Goal: Browse casually

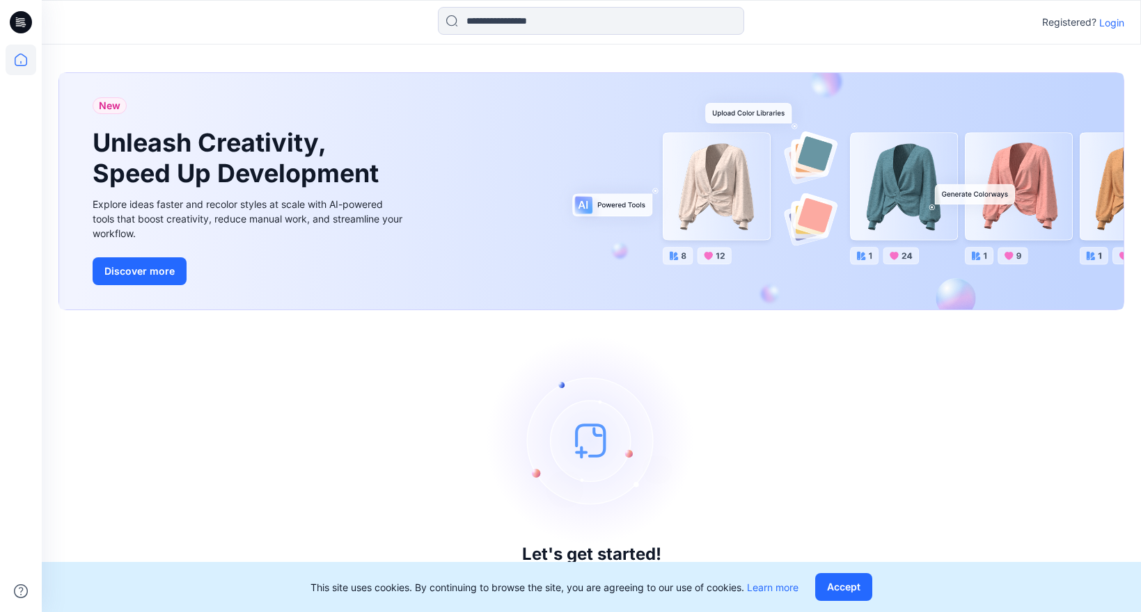
click at [852, 581] on button "Accept" at bounding box center [843, 587] width 57 height 28
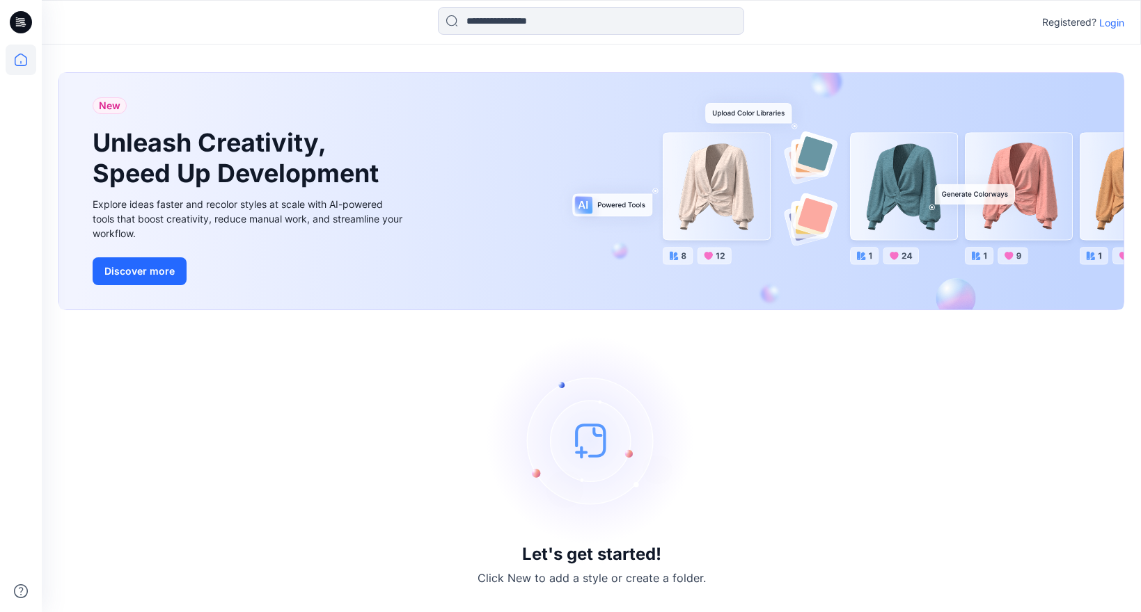
click at [1116, 22] on p "Login" at bounding box center [1111, 22] width 25 height 15
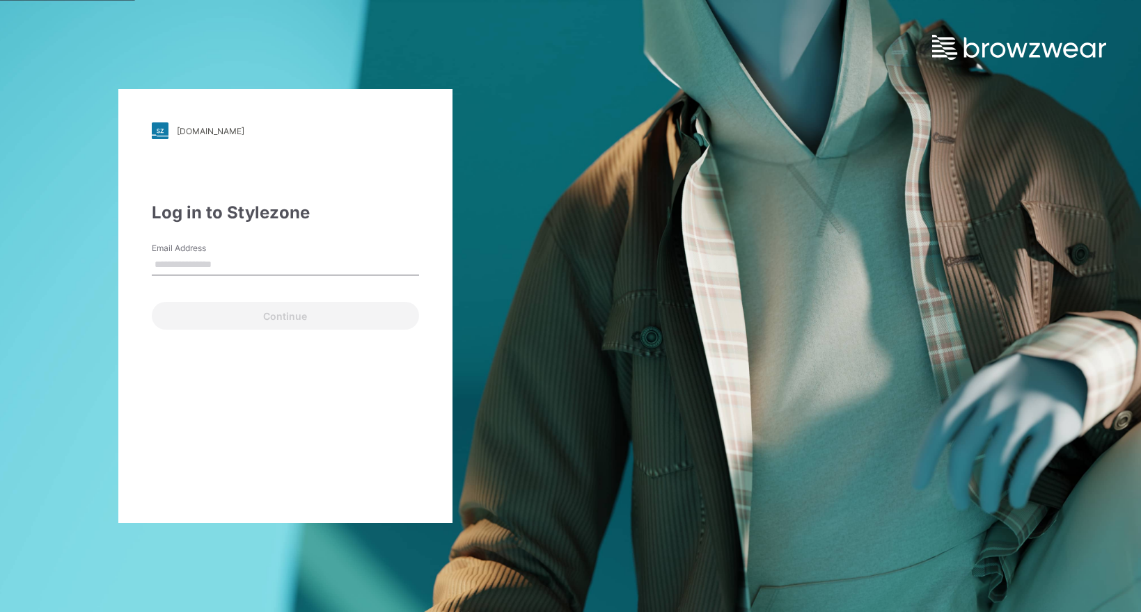
type input "**********"
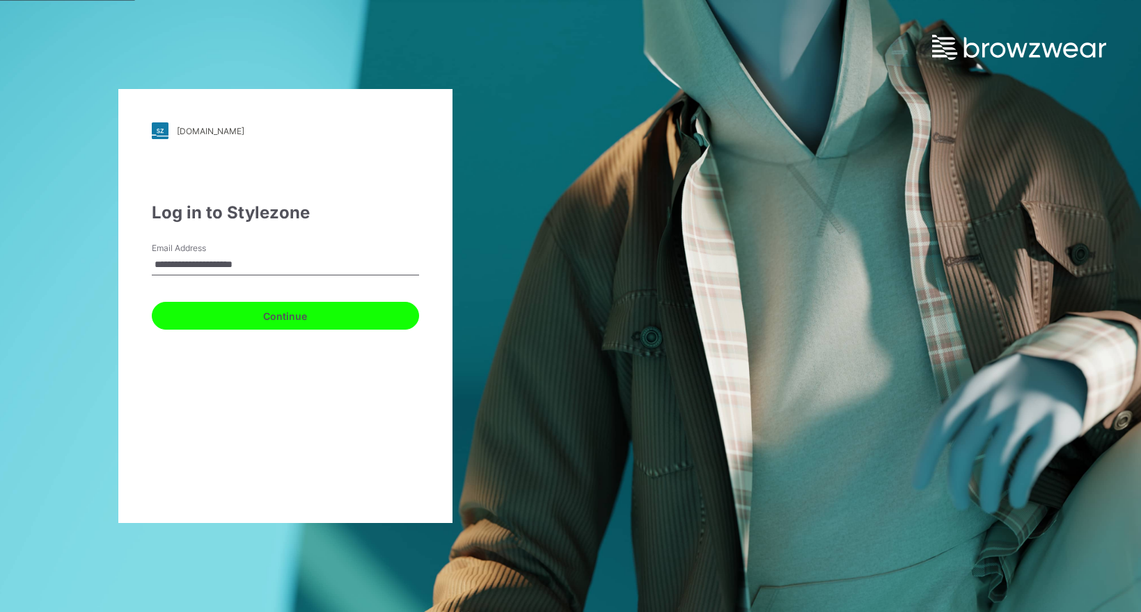
click at [347, 310] on button "Continue" at bounding box center [285, 316] width 267 height 28
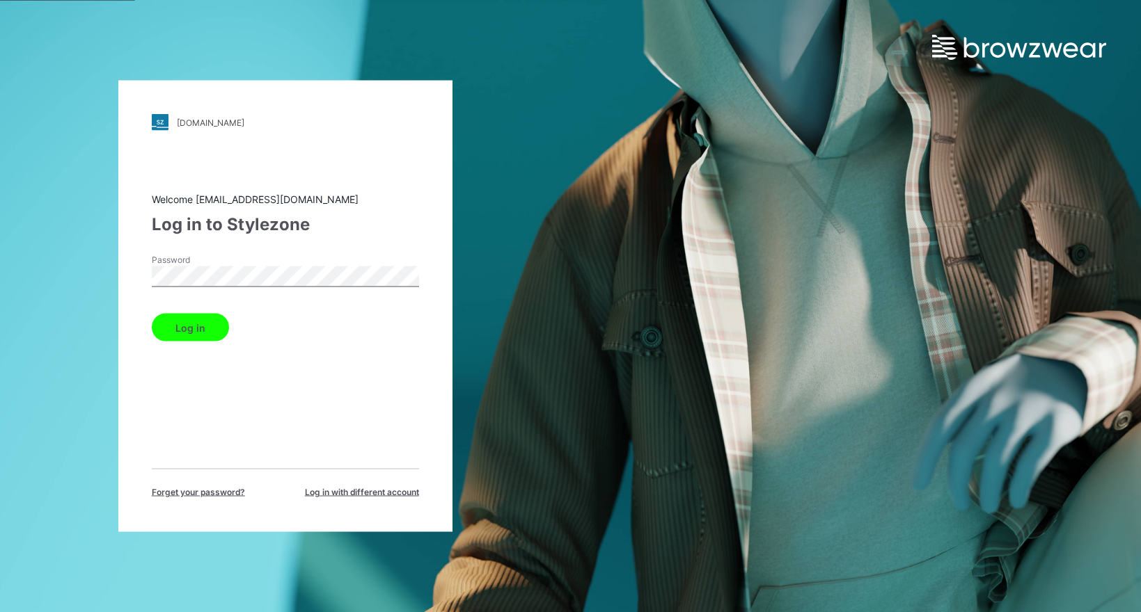
click at [188, 327] on button "Log in" at bounding box center [190, 328] width 77 height 28
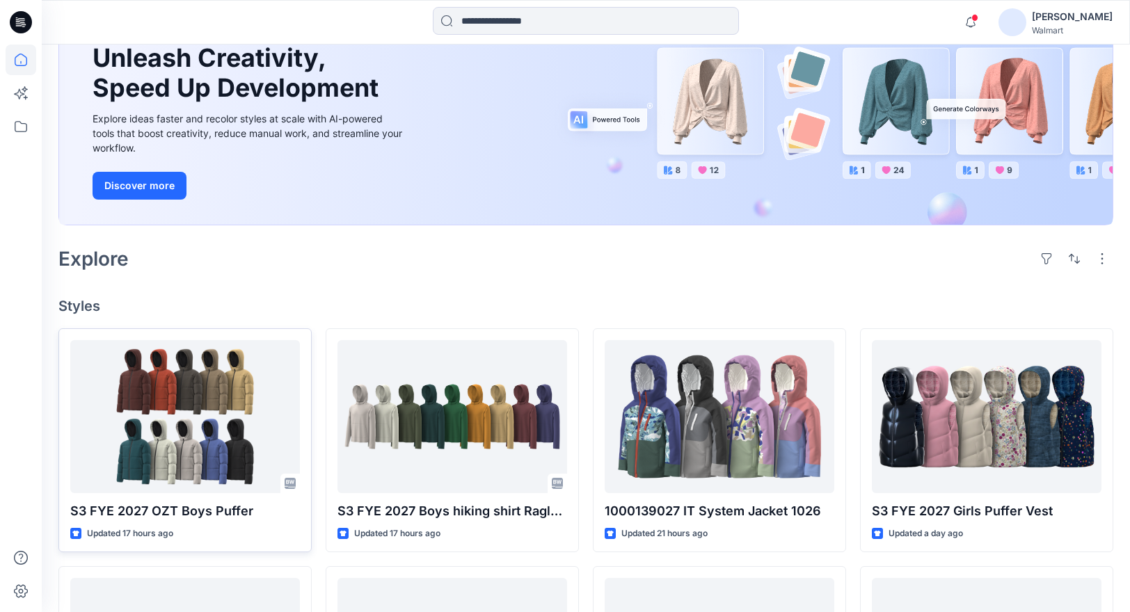
scroll to position [133, 0]
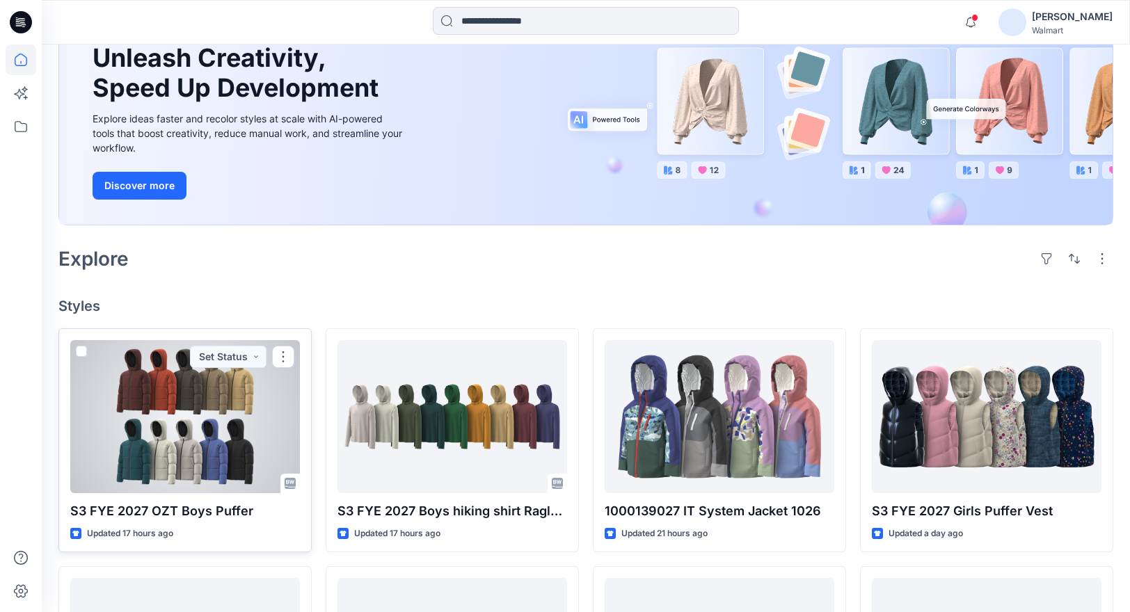
click at [216, 411] on div at bounding box center [185, 416] width 230 height 153
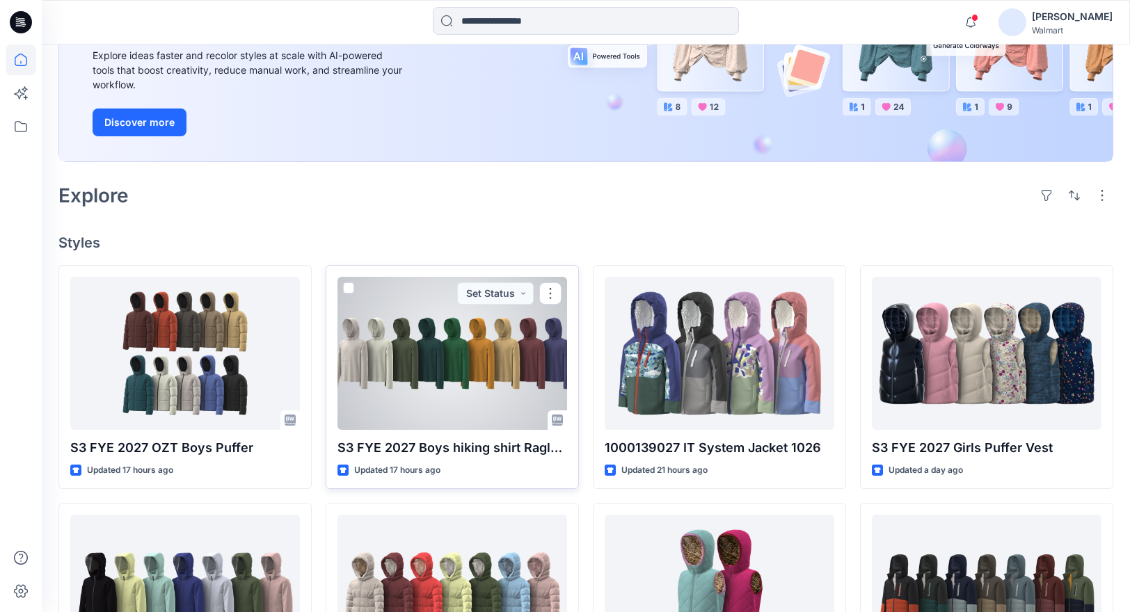
scroll to position [226, 0]
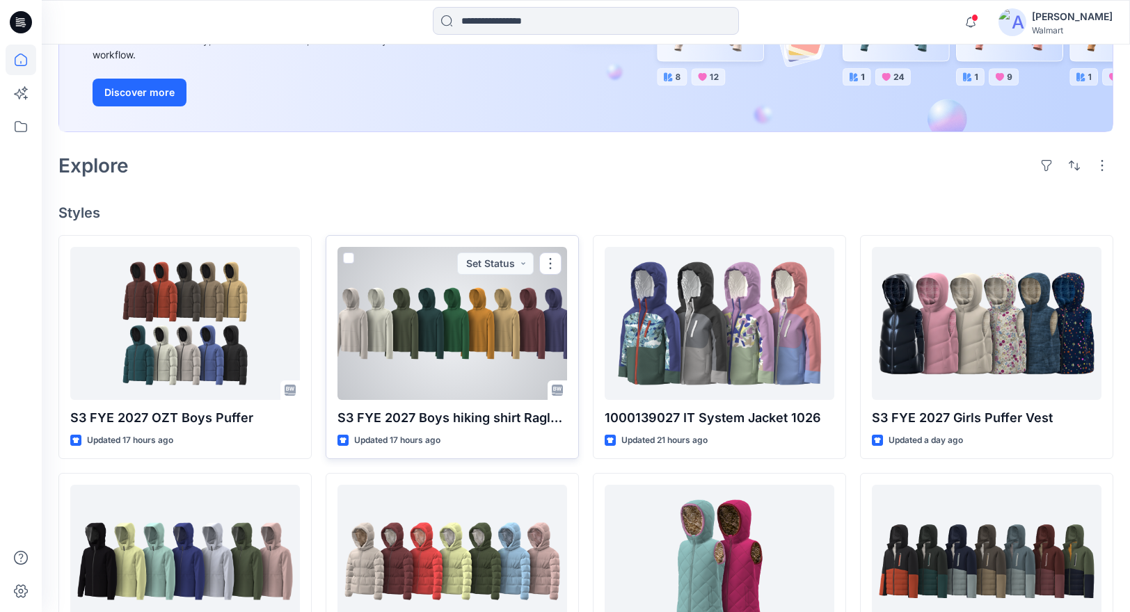
click at [433, 346] on div at bounding box center [453, 323] width 230 height 153
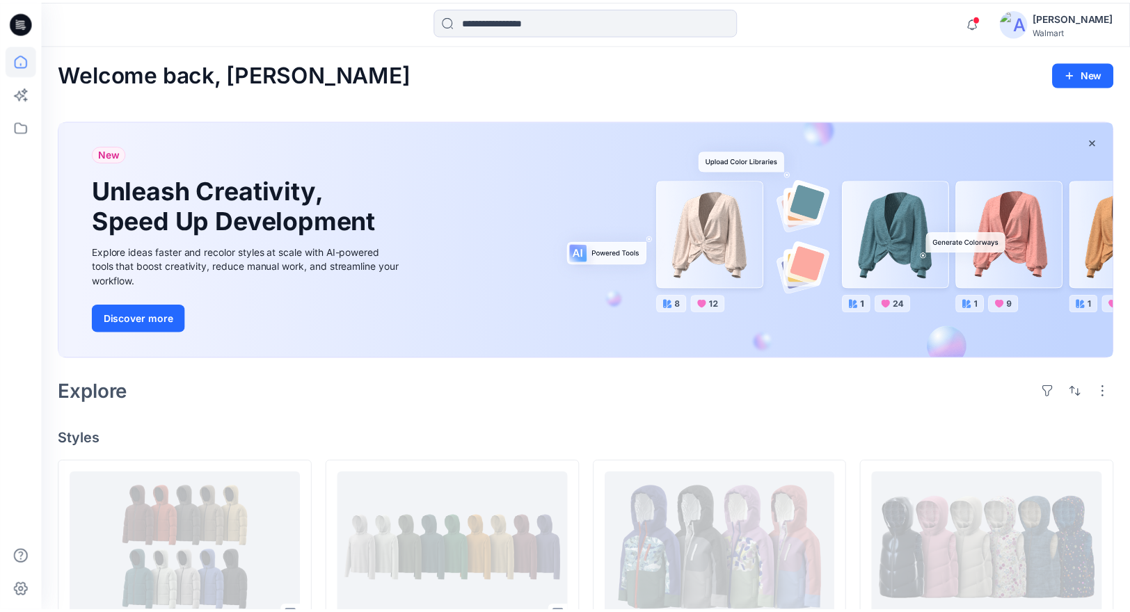
scroll to position [226, 0]
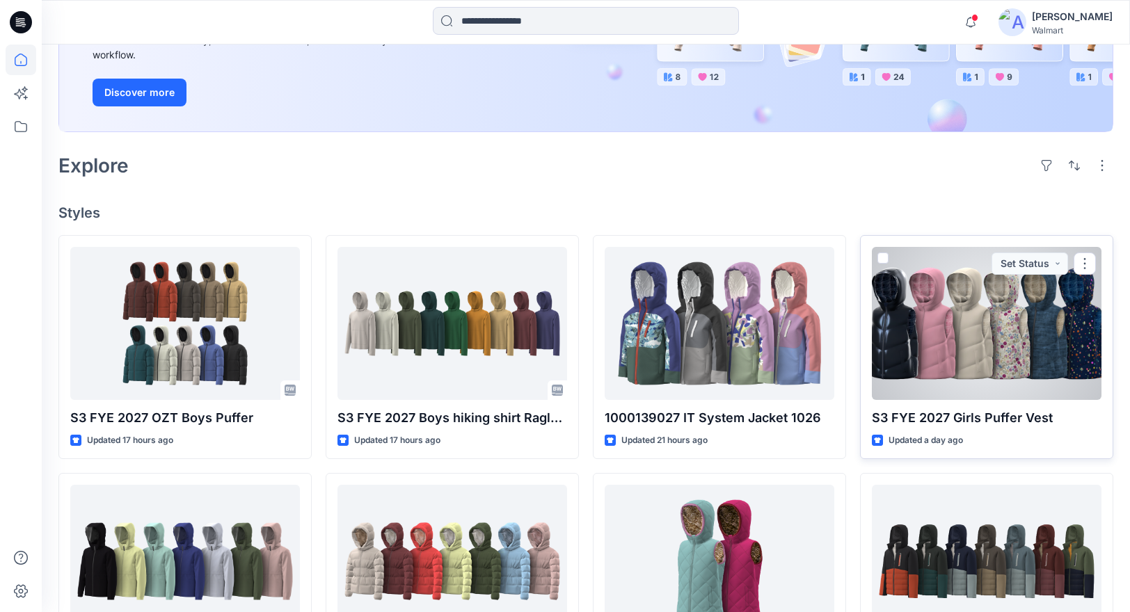
click at [1009, 346] on div at bounding box center [987, 323] width 230 height 153
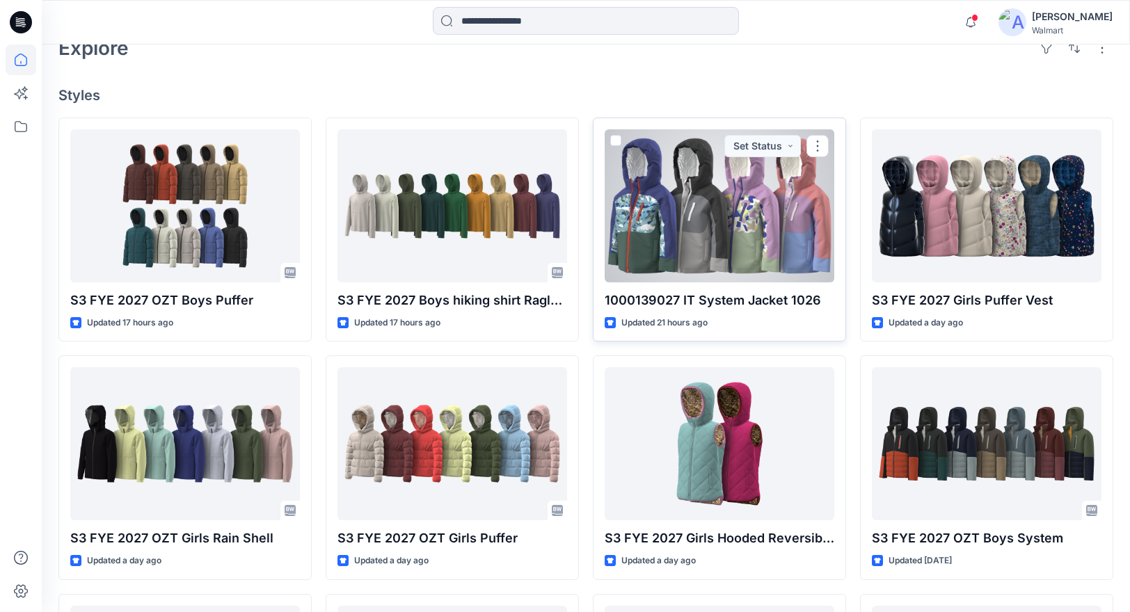
scroll to position [476, 0]
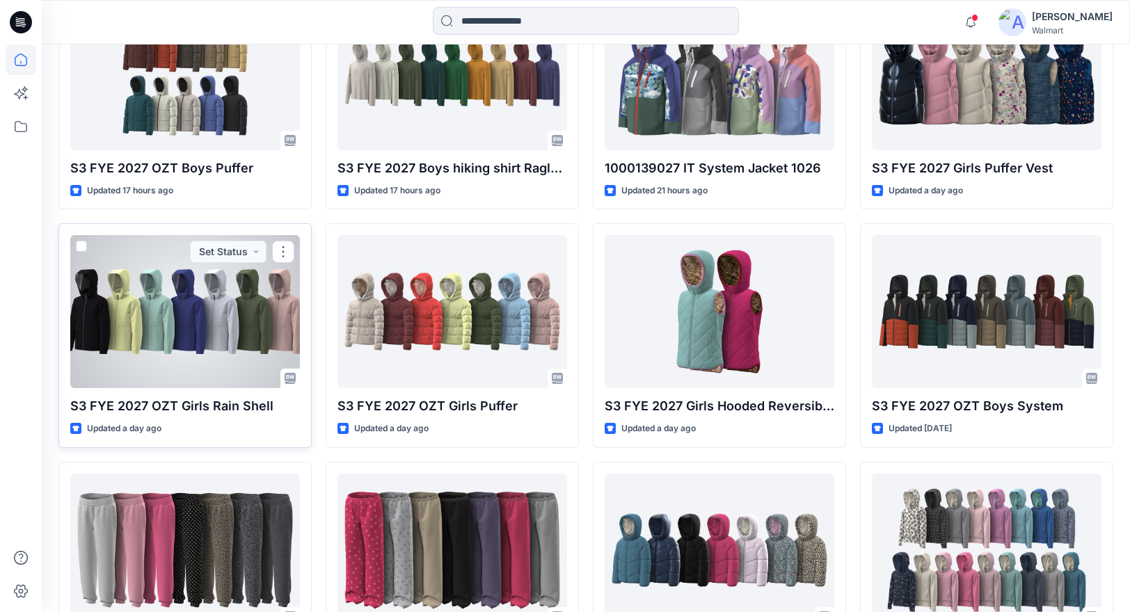
click at [166, 285] on div at bounding box center [185, 311] width 230 height 153
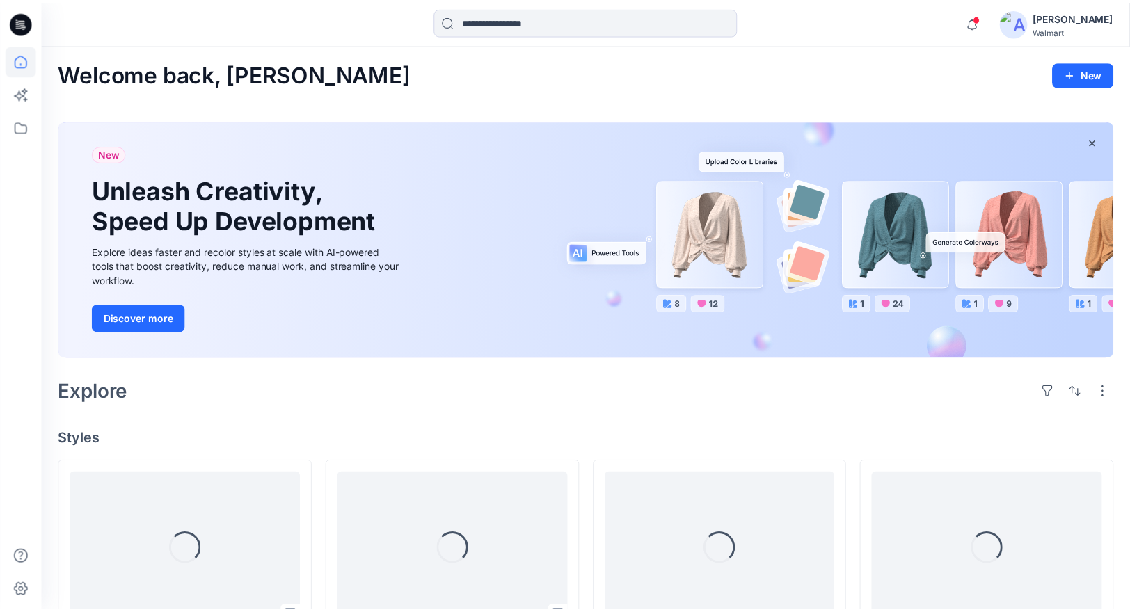
scroll to position [476, 0]
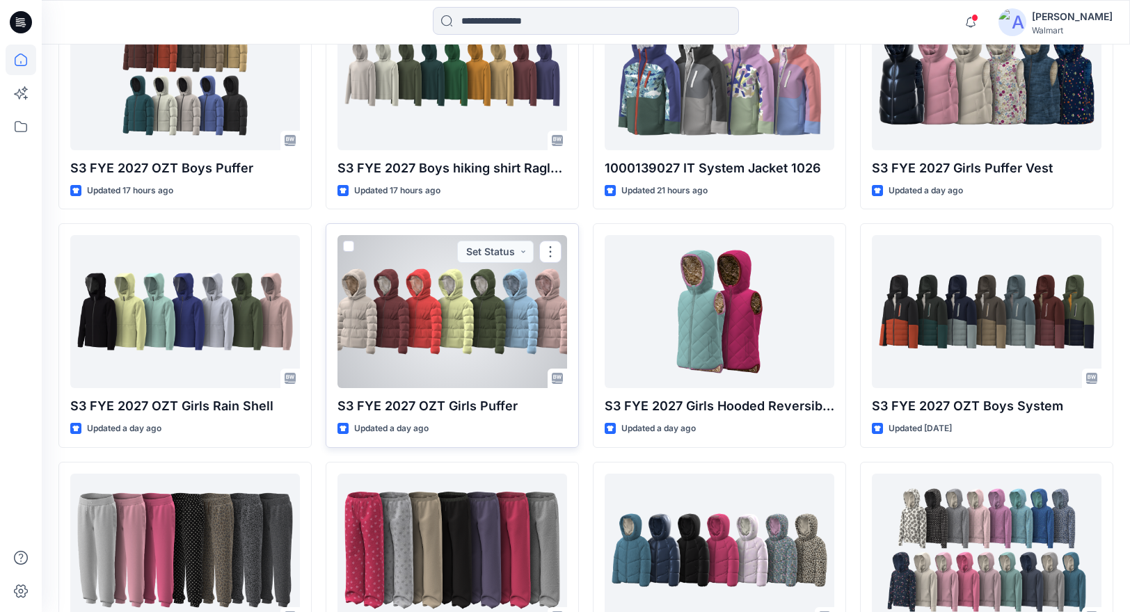
click at [470, 354] on div at bounding box center [453, 311] width 230 height 153
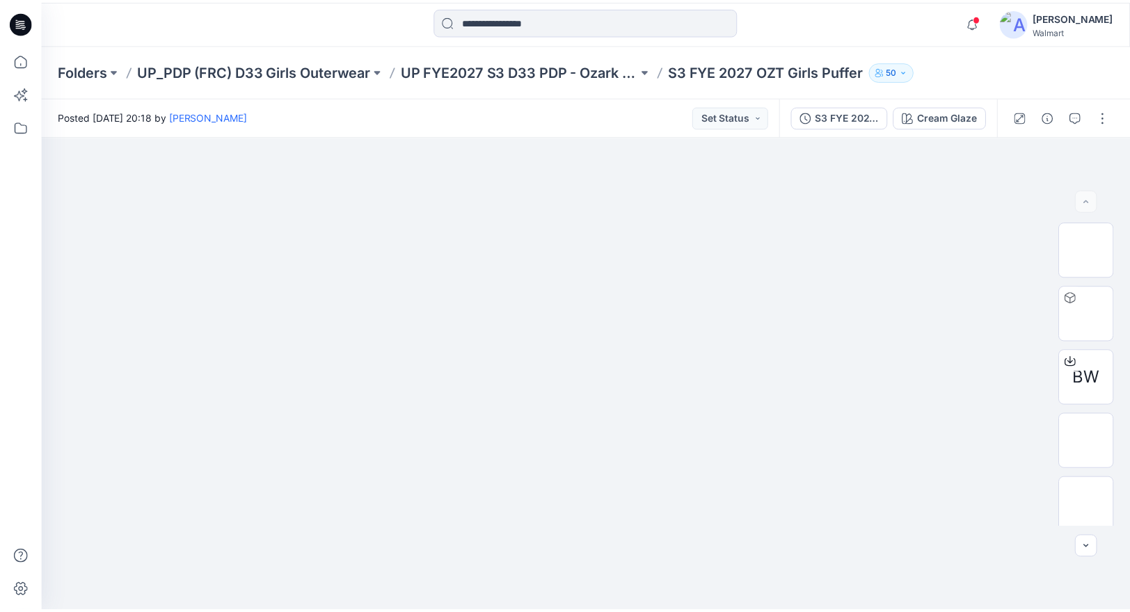
scroll to position [476, 0]
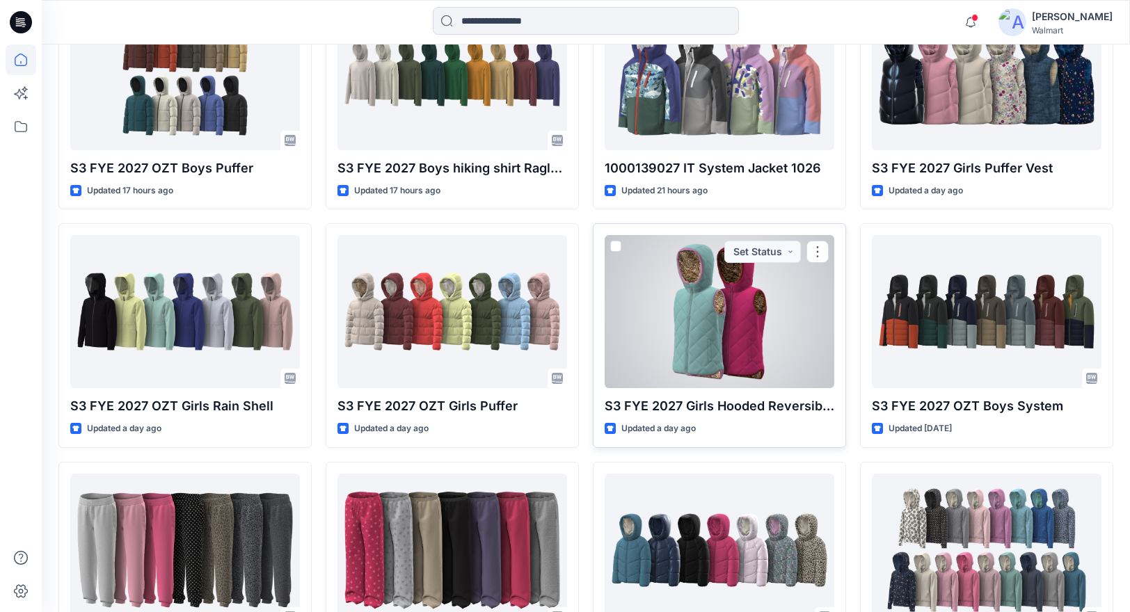
click at [767, 336] on div at bounding box center [720, 311] width 230 height 153
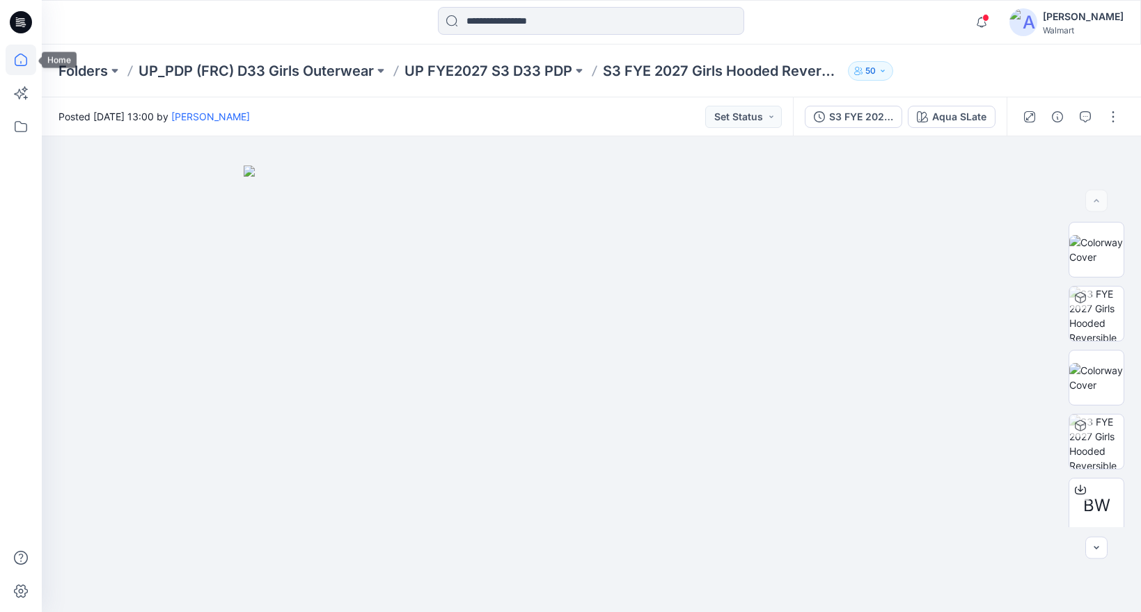
click at [10, 57] on icon at bounding box center [21, 60] width 31 height 31
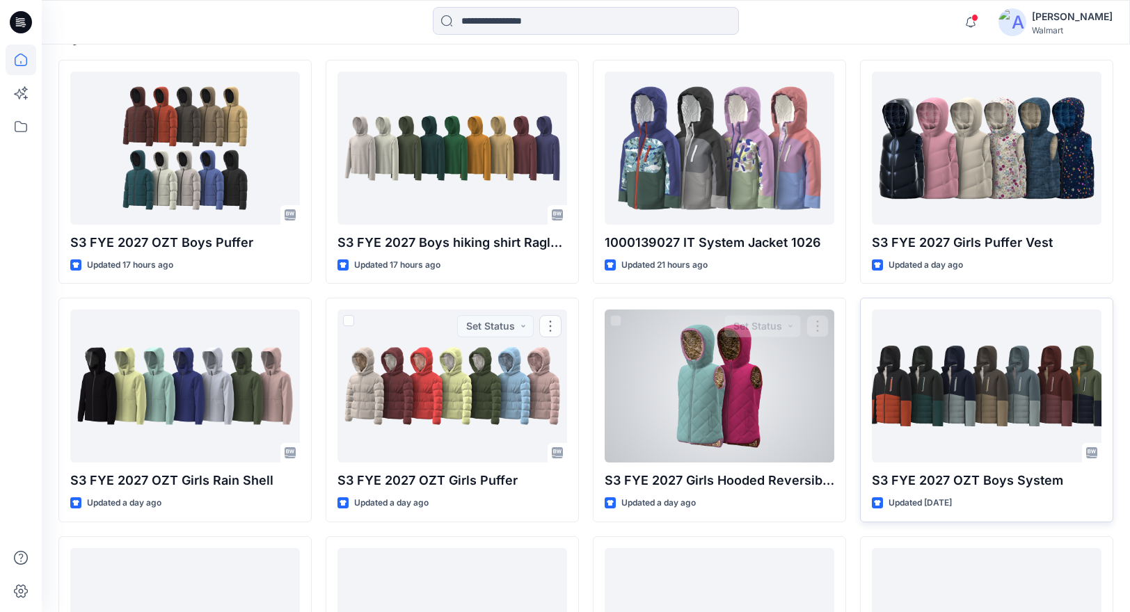
scroll to position [403, 0]
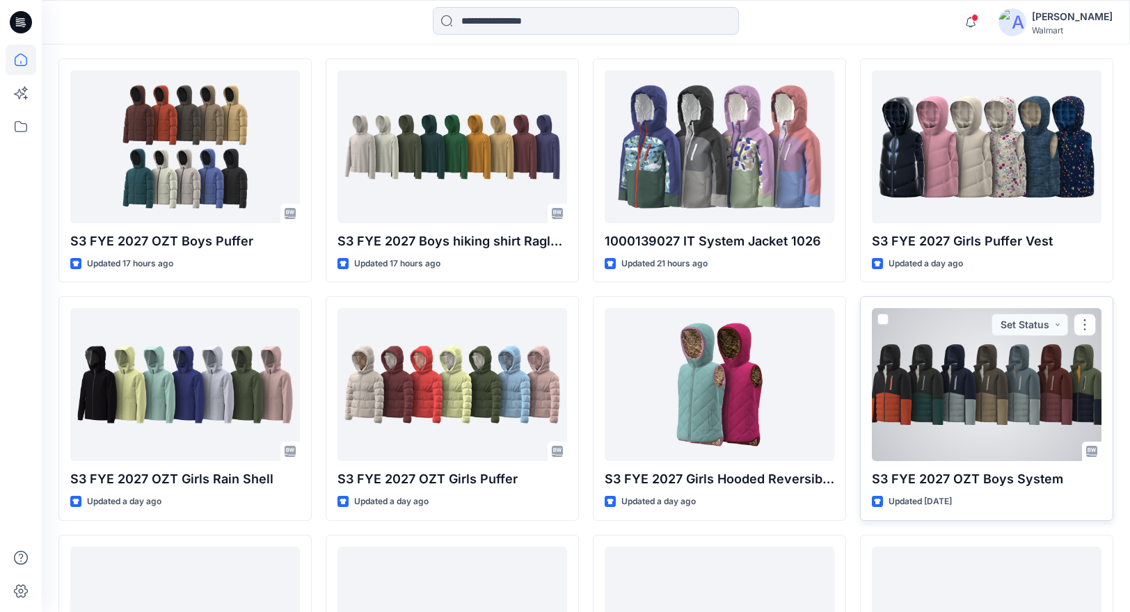
click at [1008, 364] on div at bounding box center [987, 384] width 230 height 153
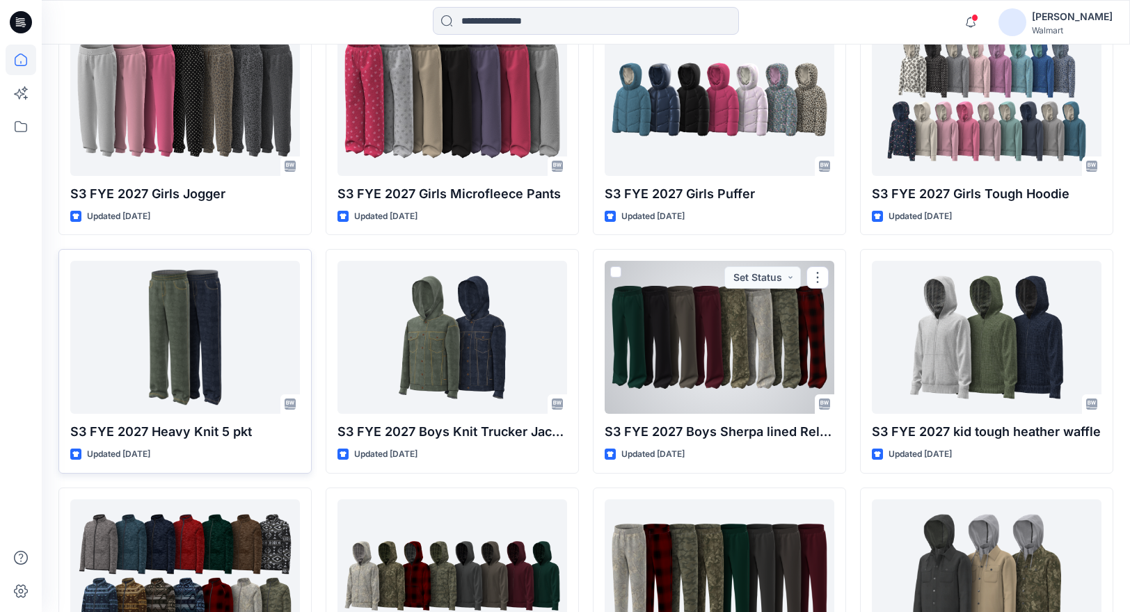
scroll to position [930, 0]
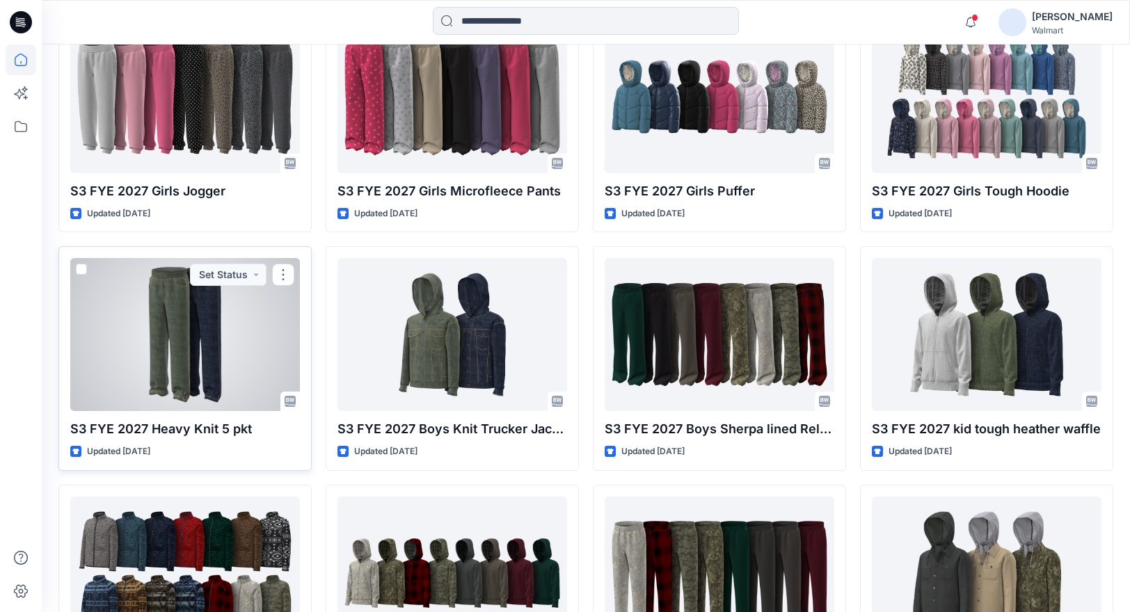
click at [200, 349] on div at bounding box center [185, 334] width 230 height 153
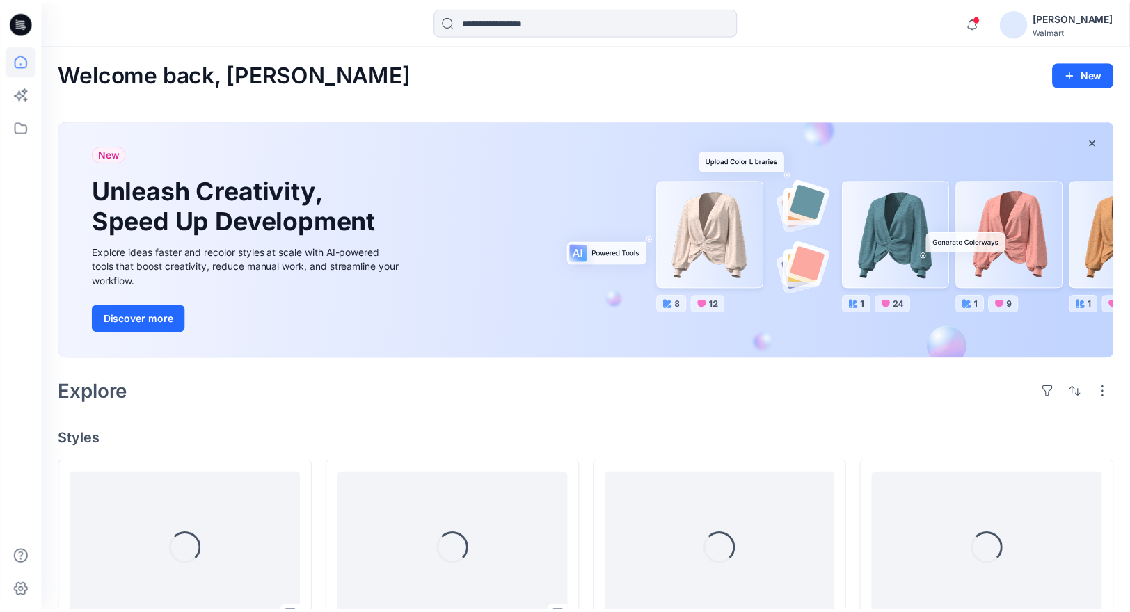
scroll to position [930, 0]
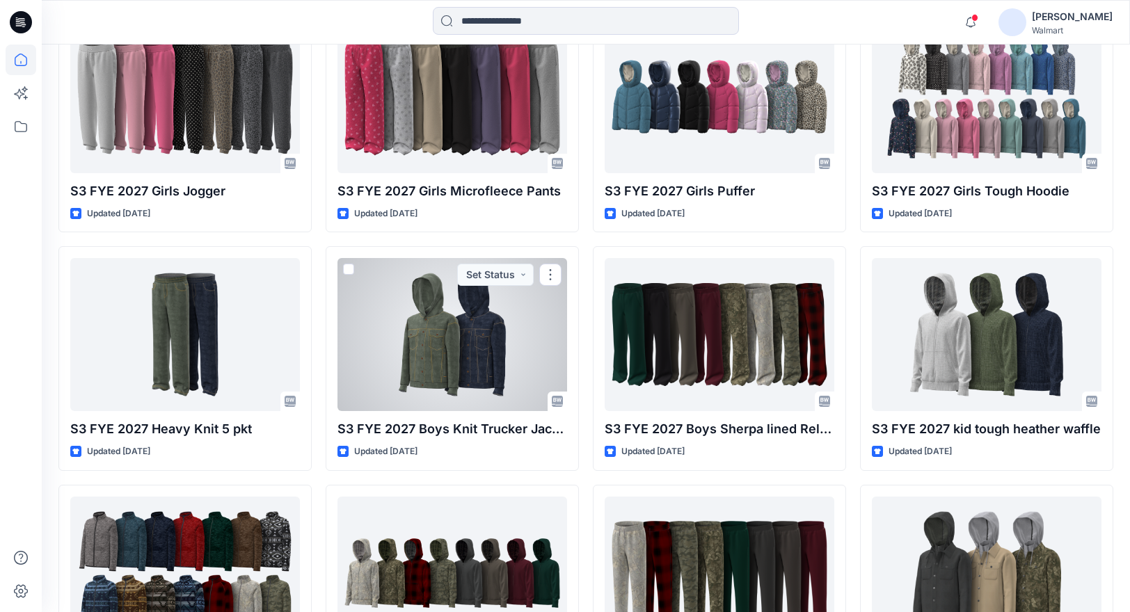
click at [429, 339] on div at bounding box center [453, 334] width 230 height 153
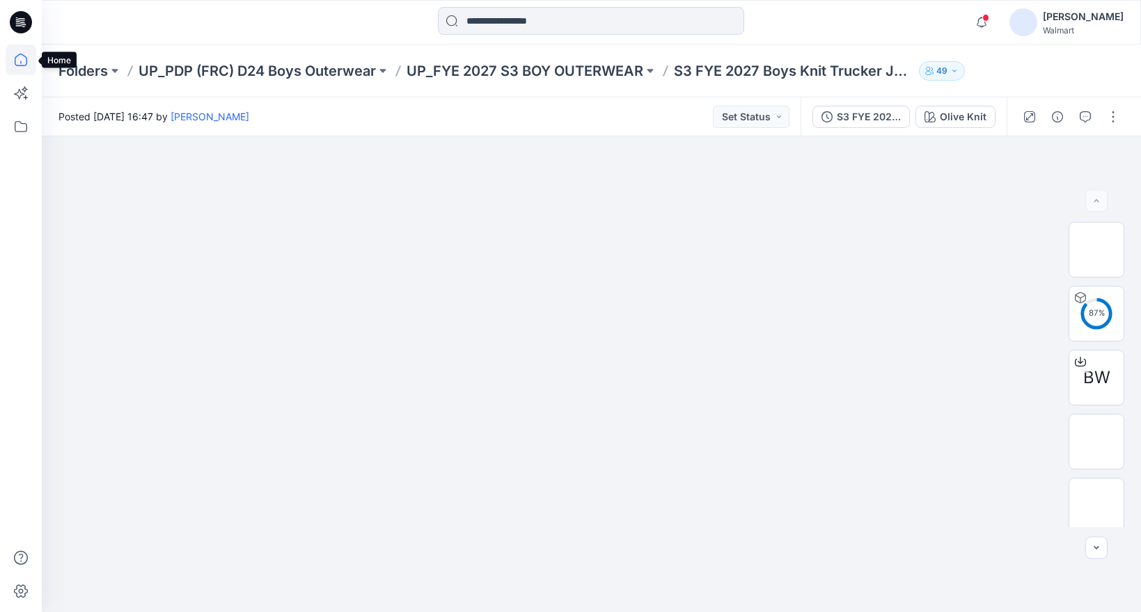
click at [15, 56] on icon at bounding box center [21, 60] width 31 height 31
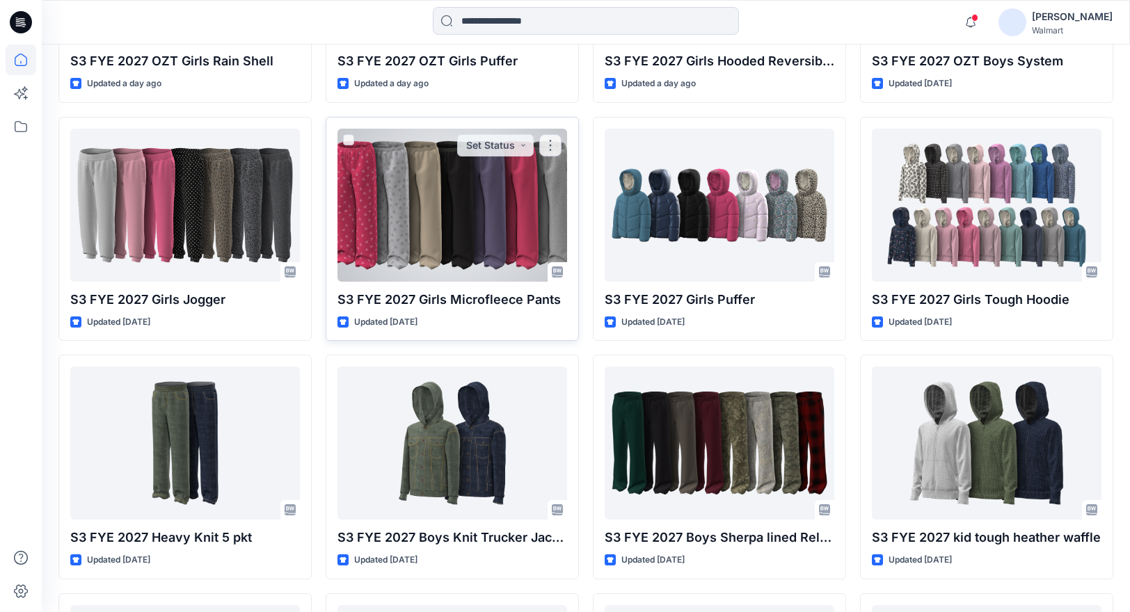
scroll to position [848, 0]
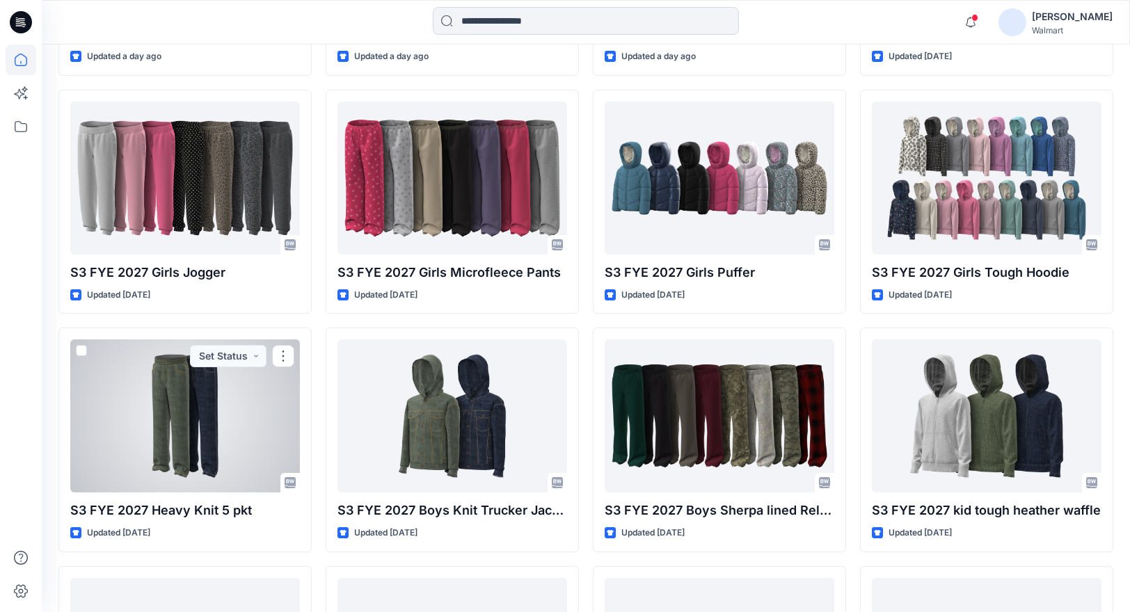
click at [182, 419] on div at bounding box center [185, 416] width 230 height 153
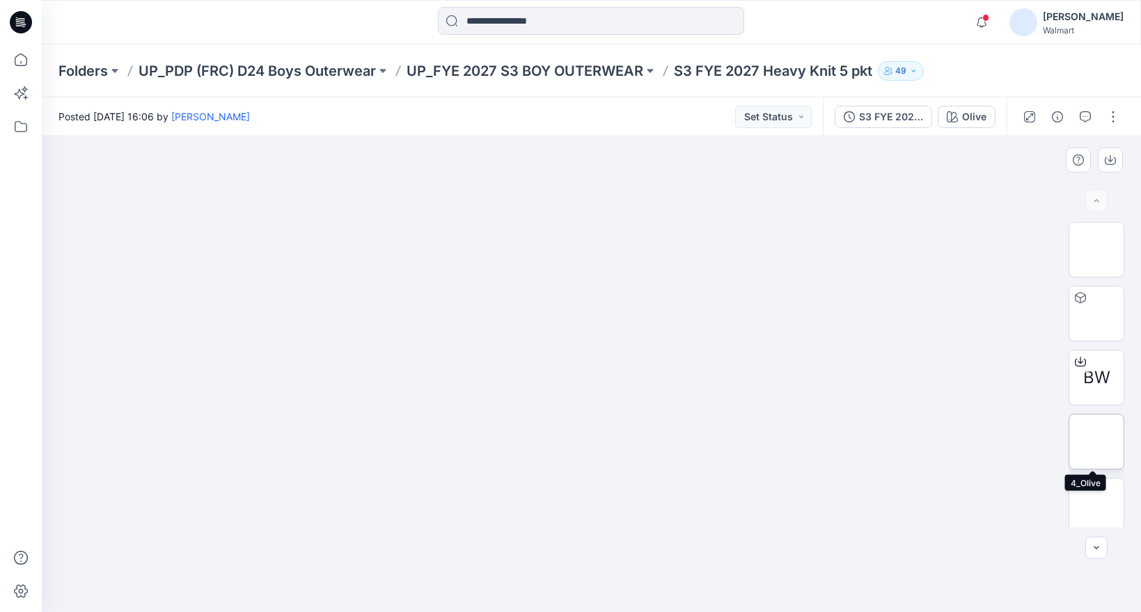
click at [1096, 442] on img at bounding box center [1096, 442] width 0 height 0
click at [1096, 506] on img at bounding box center [1096, 506] width 0 height 0
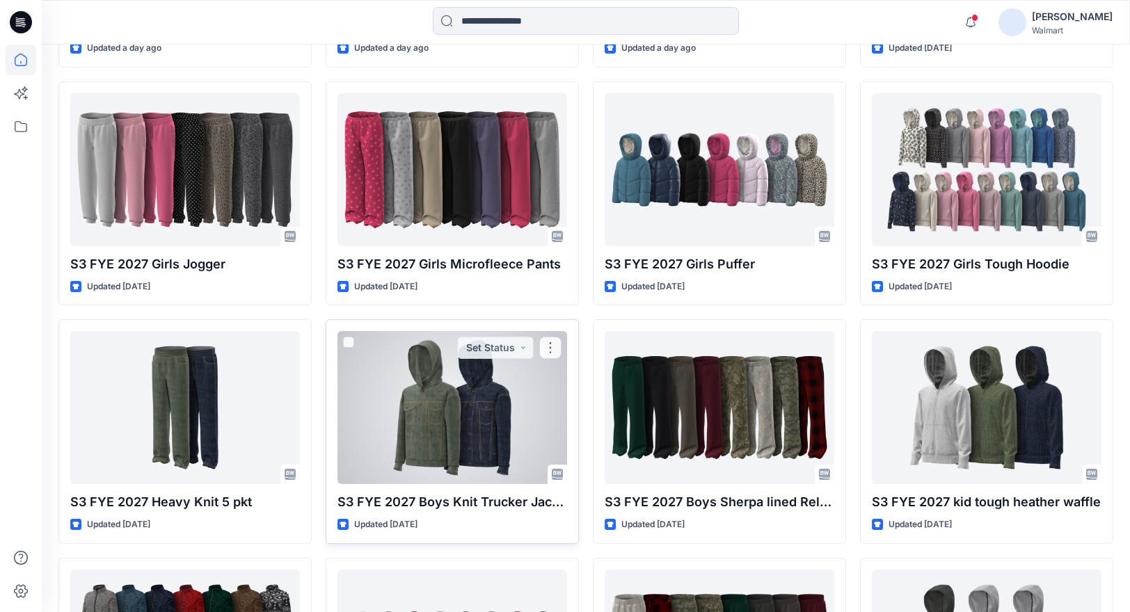
scroll to position [937, 0]
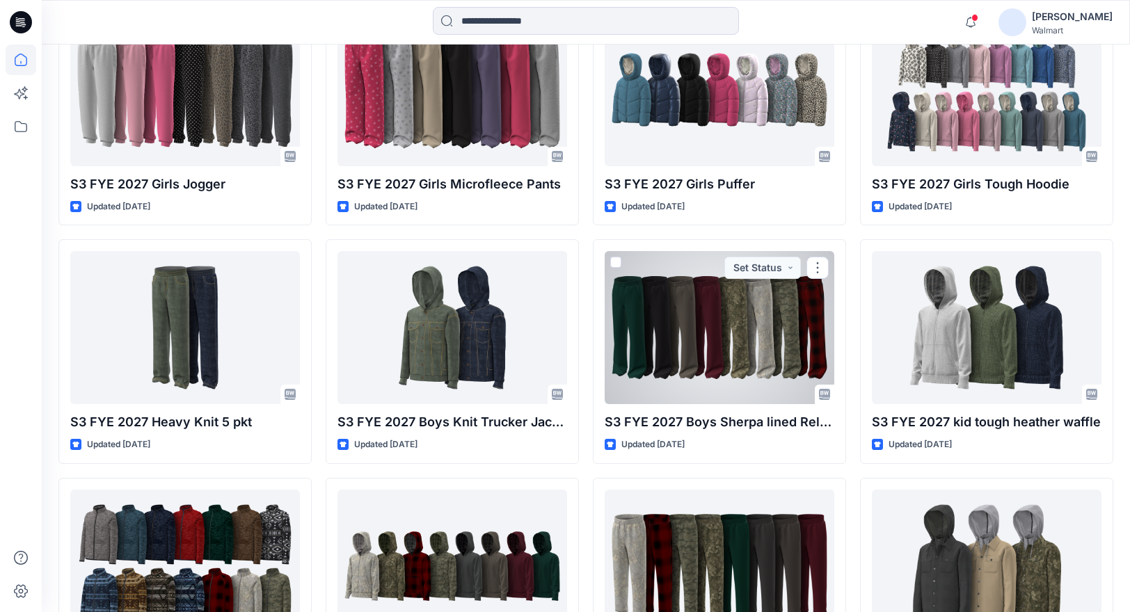
click at [680, 356] on div at bounding box center [720, 327] width 230 height 153
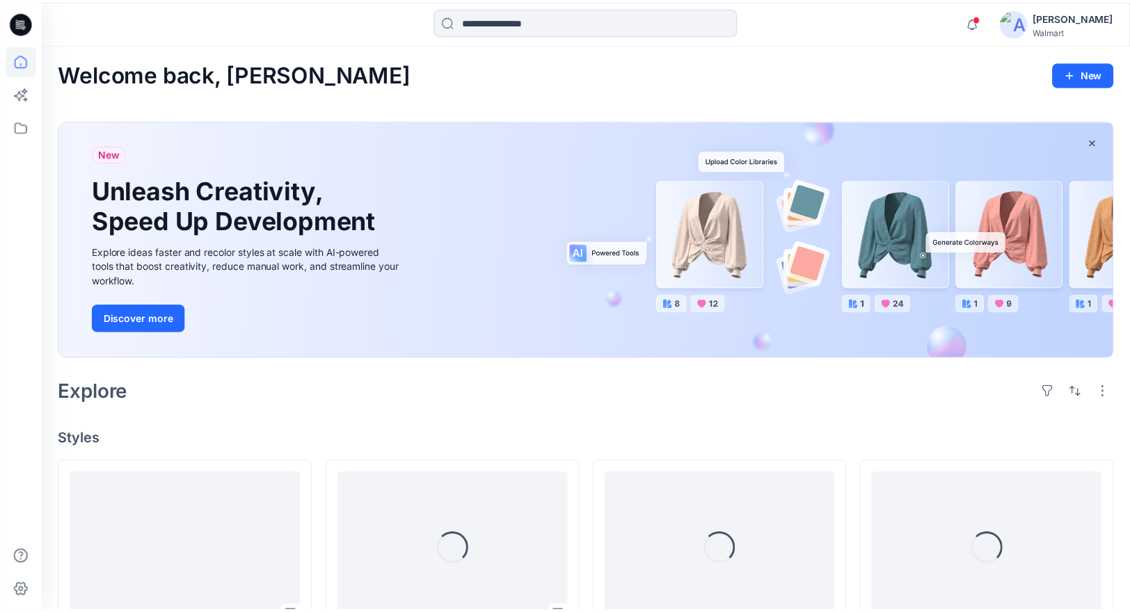
scroll to position [937, 0]
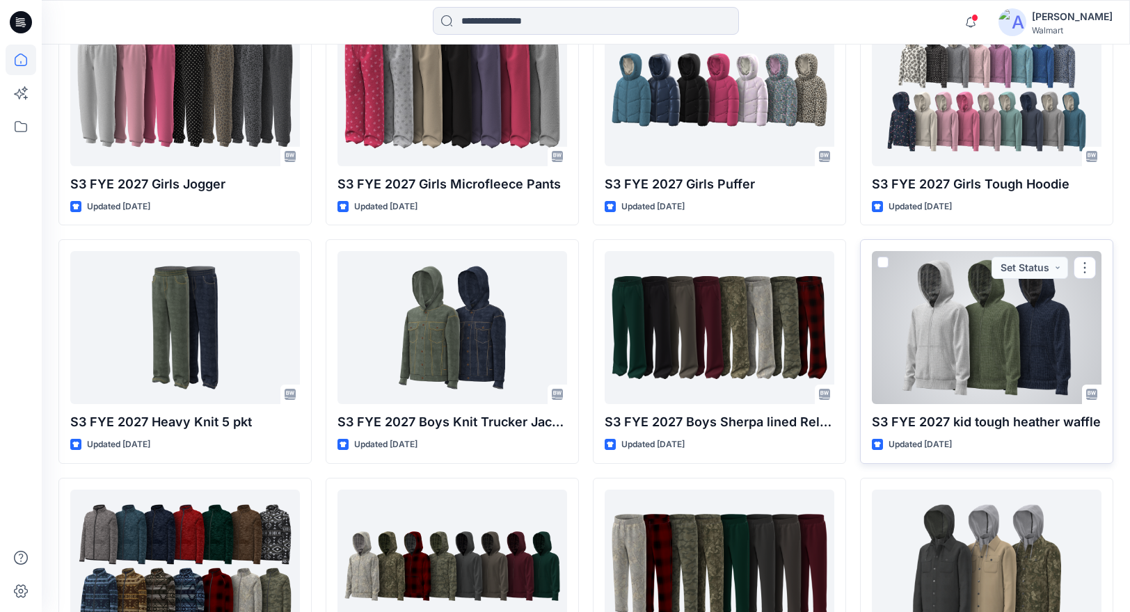
click at [967, 310] on div at bounding box center [987, 327] width 230 height 153
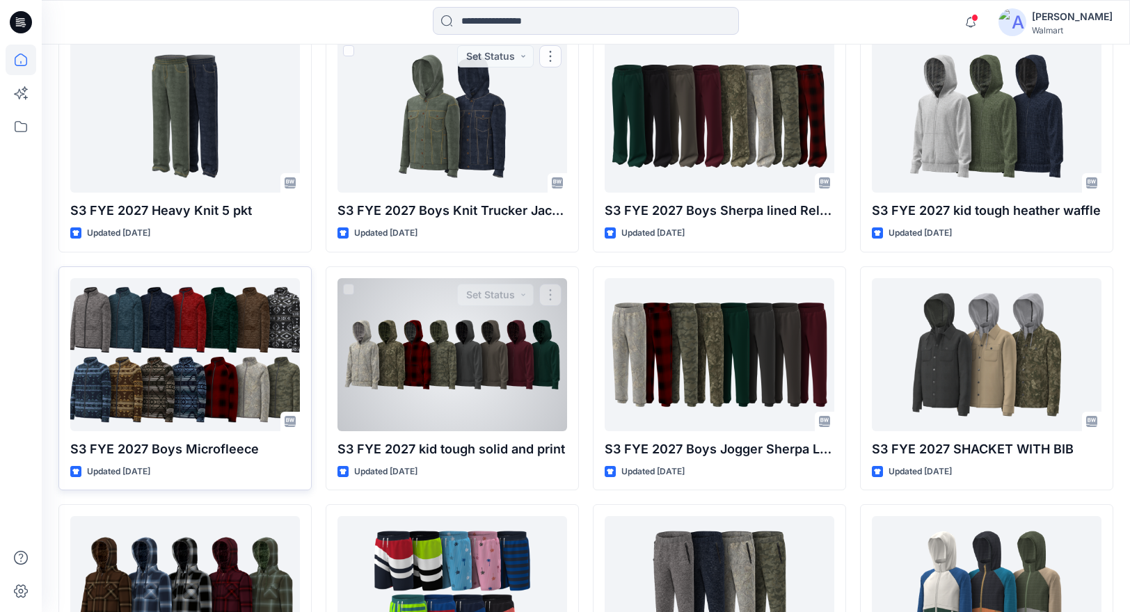
scroll to position [1177, 0]
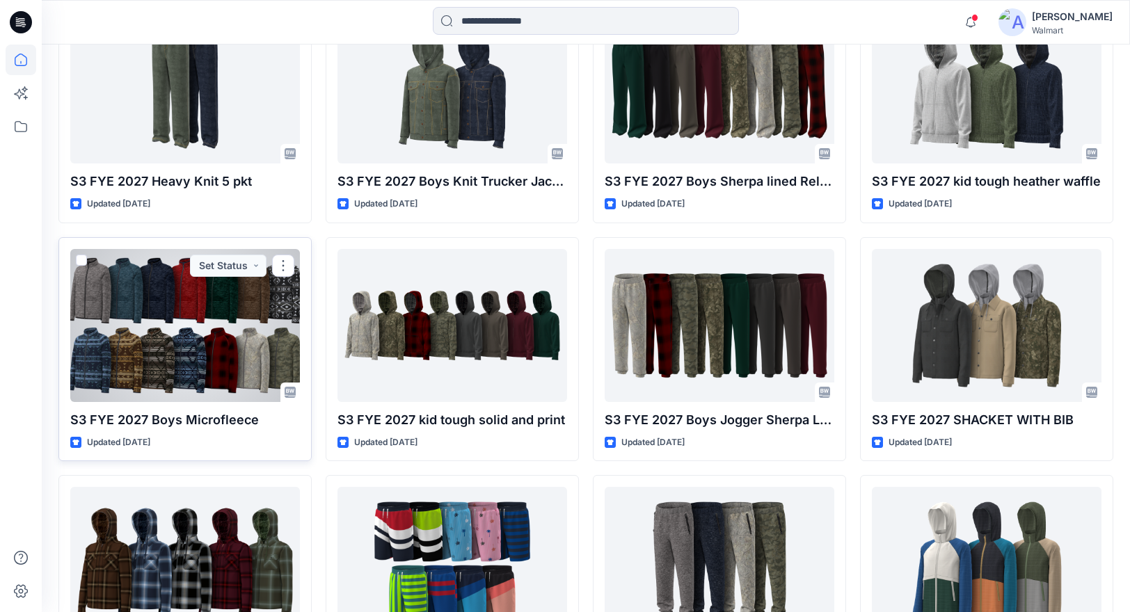
click at [229, 340] on div at bounding box center [185, 325] width 230 height 153
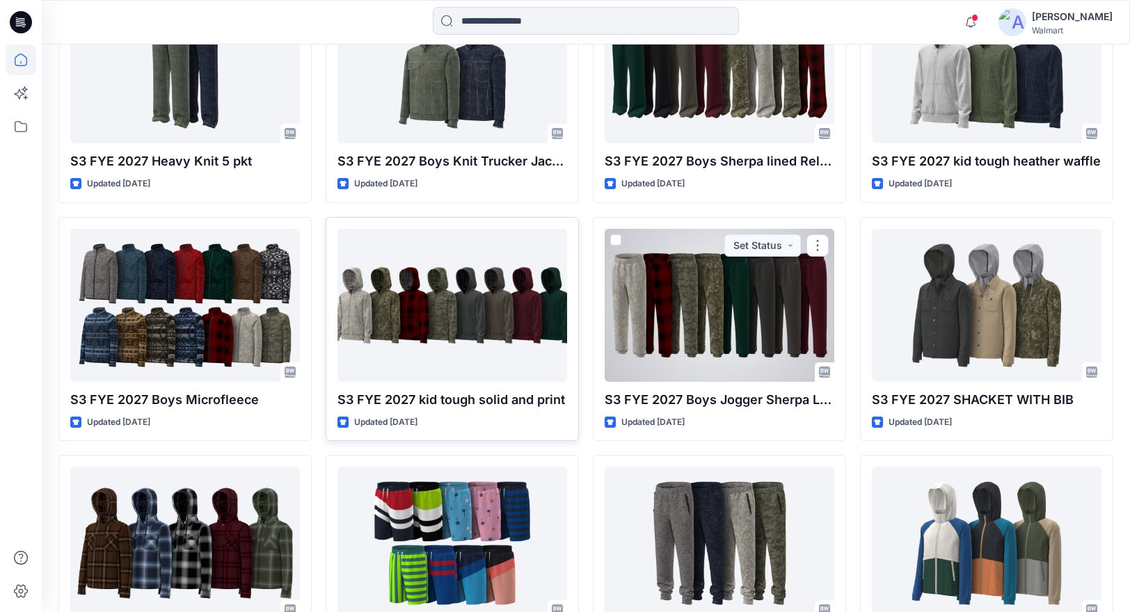
scroll to position [1200, 0]
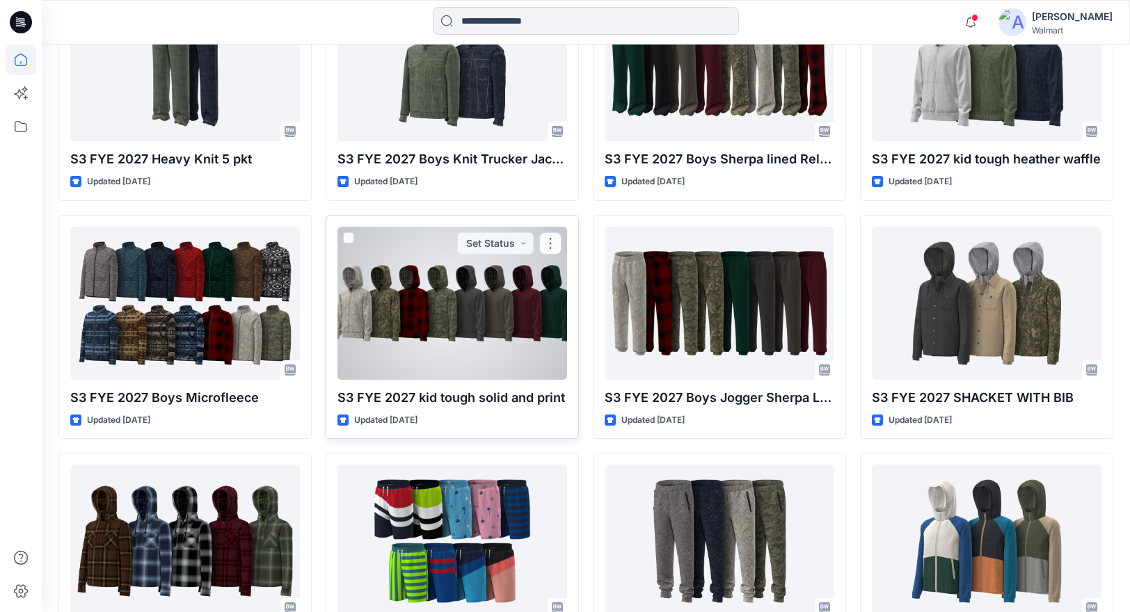
click at [429, 333] on div at bounding box center [453, 303] width 230 height 153
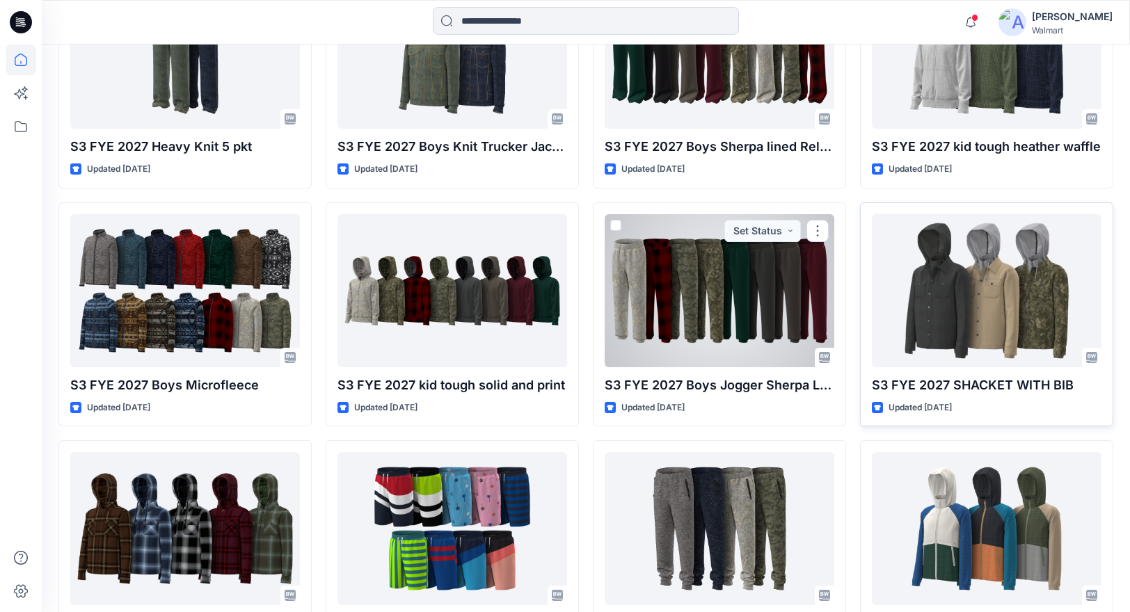
scroll to position [1226, 0]
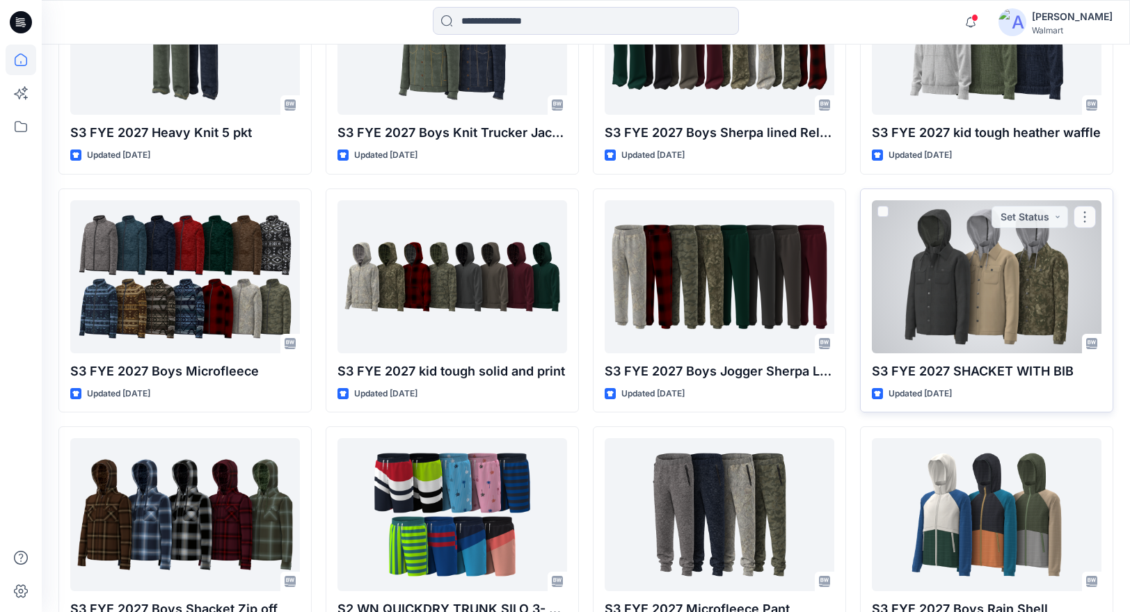
click at [1038, 292] on div at bounding box center [987, 276] width 230 height 153
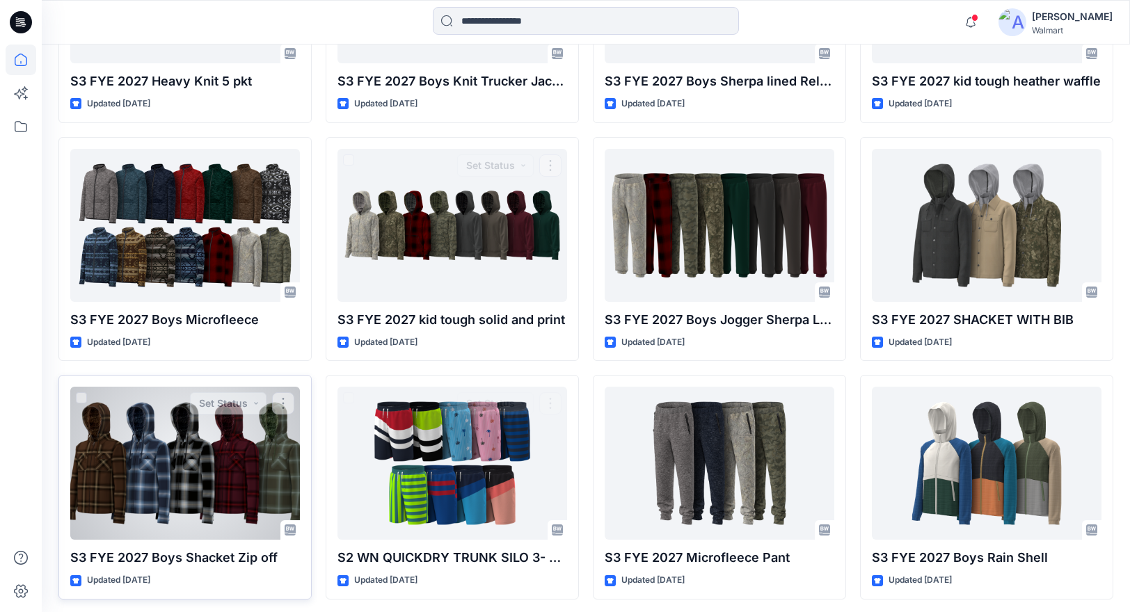
scroll to position [1278, 0]
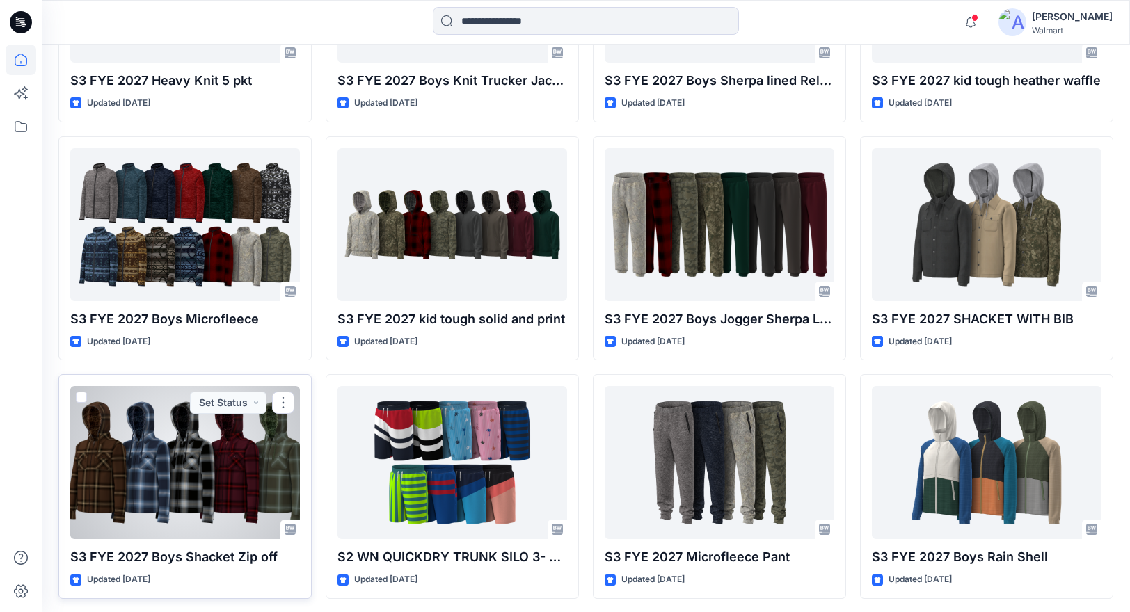
click at [233, 443] on div at bounding box center [185, 462] width 230 height 153
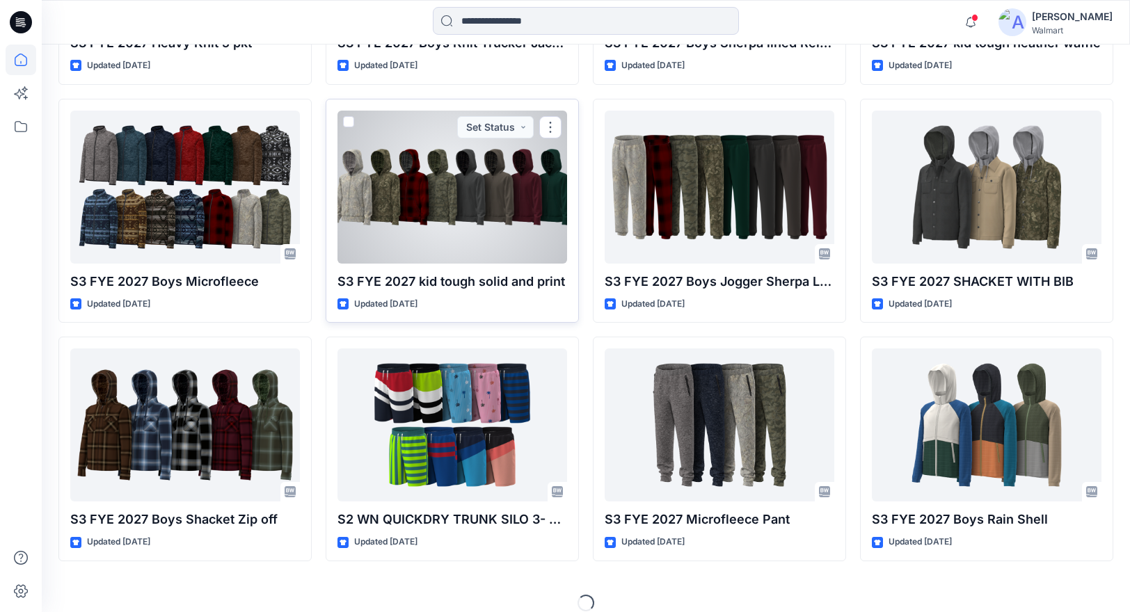
scroll to position [1332, 0]
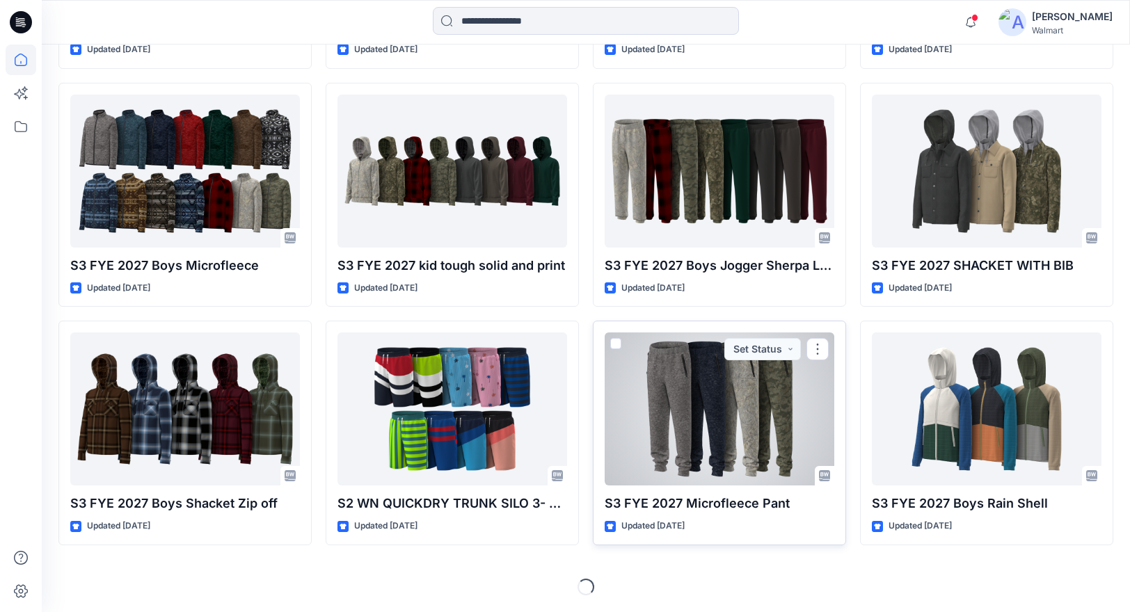
click at [705, 383] on div at bounding box center [720, 409] width 230 height 153
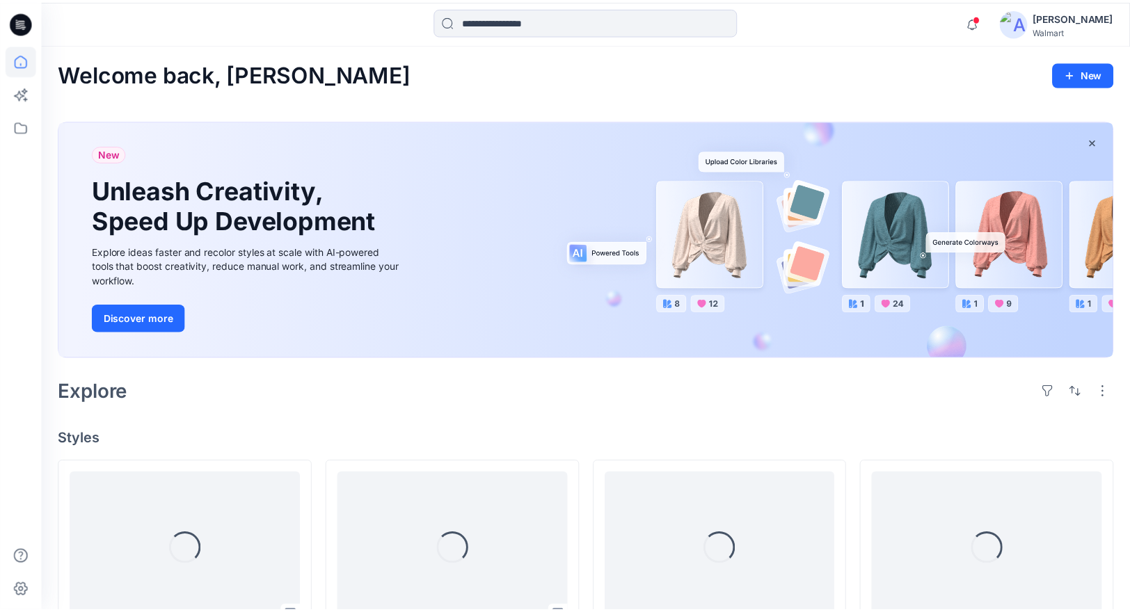
scroll to position [1332, 0]
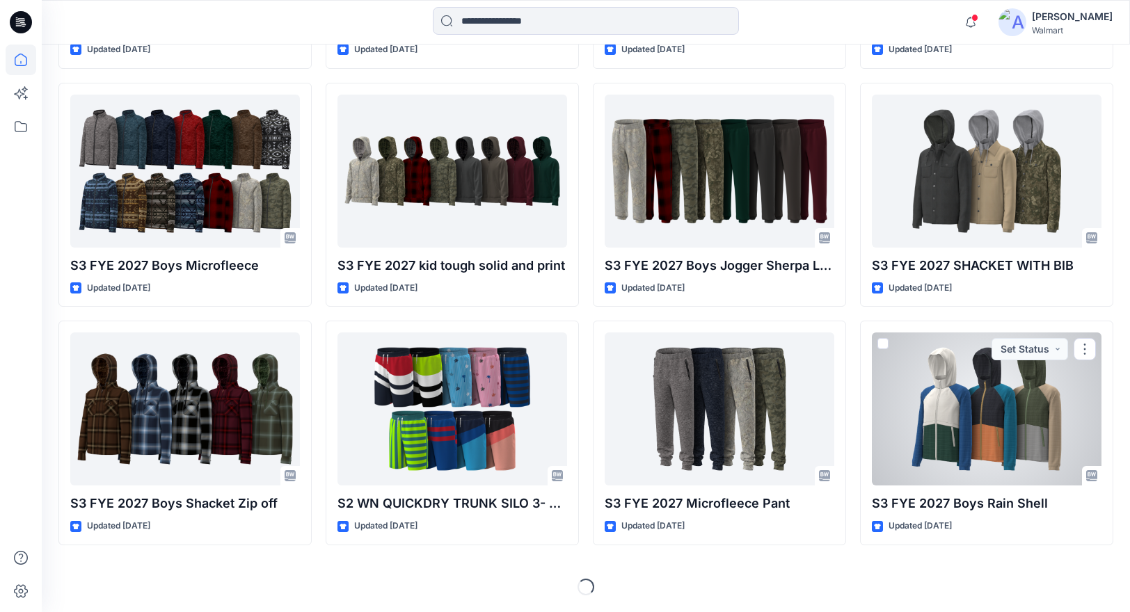
drag, startPoint x: 947, startPoint y: 439, endPoint x: 786, endPoint y: 365, distance: 176.9
click at [947, 439] on div at bounding box center [987, 409] width 230 height 153
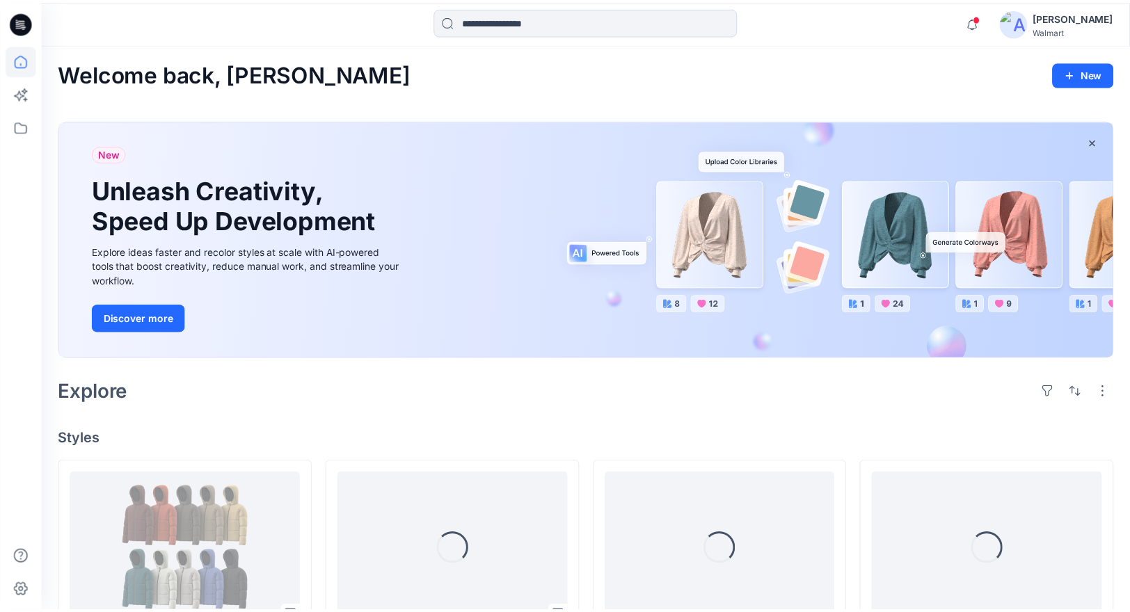
scroll to position [1332, 0]
